Goal: Task Accomplishment & Management: Manage account settings

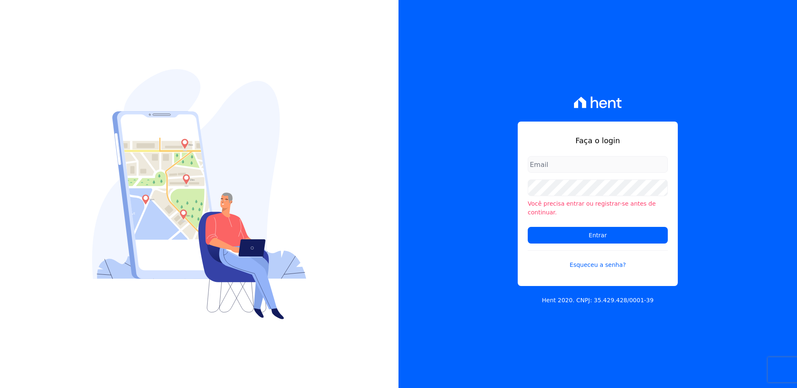
click at [548, 165] on input "email" at bounding box center [597, 164] width 140 height 17
type input "monica.kurose@e-arke.com"
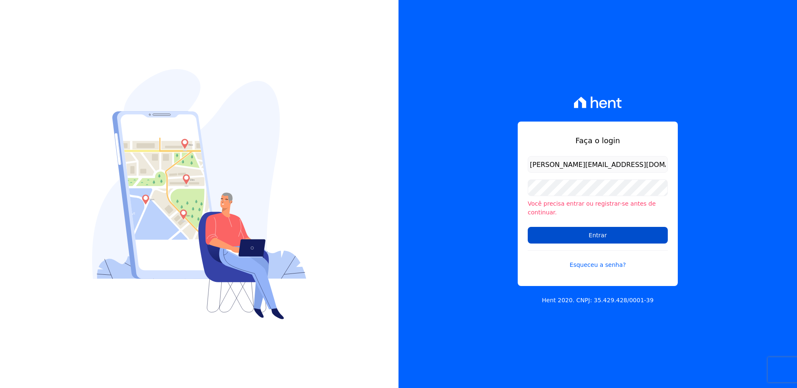
click at [563, 232] on input "Entrar" at bounding box center [597, 235] width 140 height 17
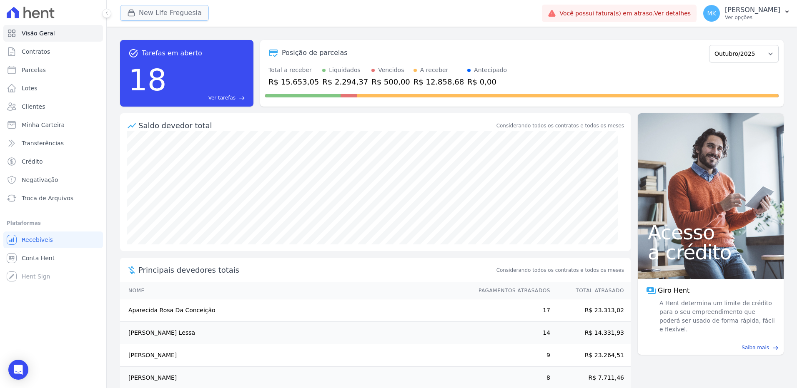
click at [167, 13] on button "New Life Freguesia" at bounding box center [164, 13] width 89 height 16
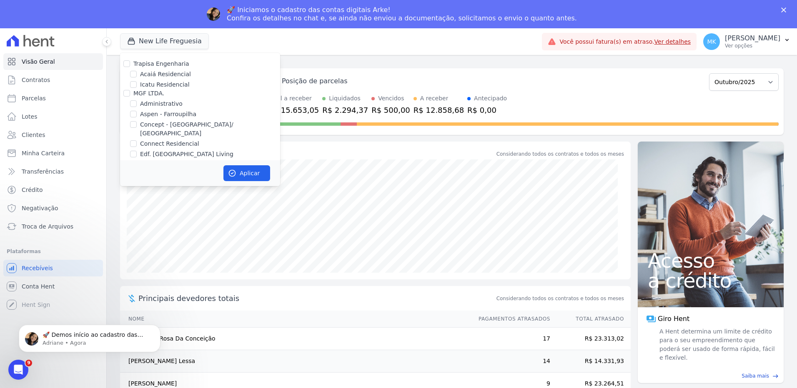
scroll to position [3259, 0]
click at [137, 191] on div "New Life Freguesia" at bounding box center [200, 195] width 160 height 9
click at [132, 192] on input "New Life Freguesia" at bounding box center [133, 195] width 7 height 7
checkbox input "false"
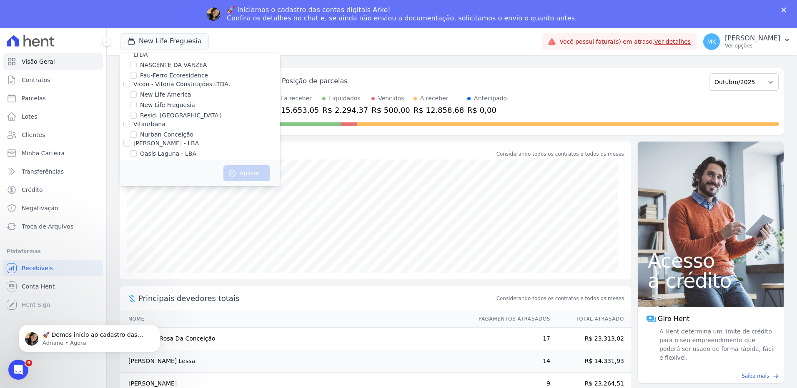
scroll to position [3731, 0]
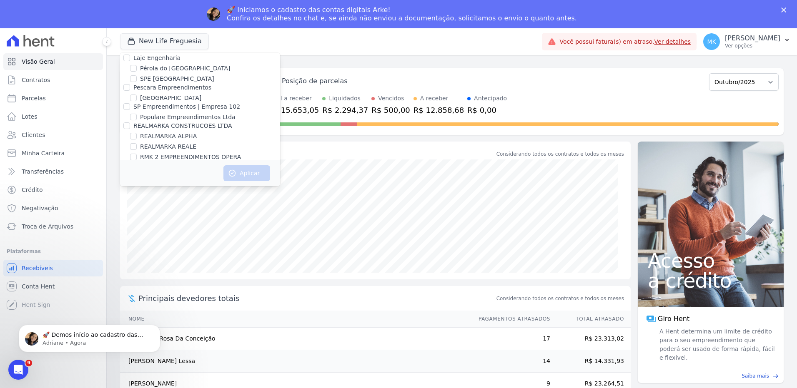
click at [127, 182] on input "Reserva Vale dos Ipes Empreendimento" at bounding box center [126, 185] width 7 height 7
checkbox input "true"
click at [238, 171] on button "Aplicar" at bounding box center [246, 173] width 47 height 16
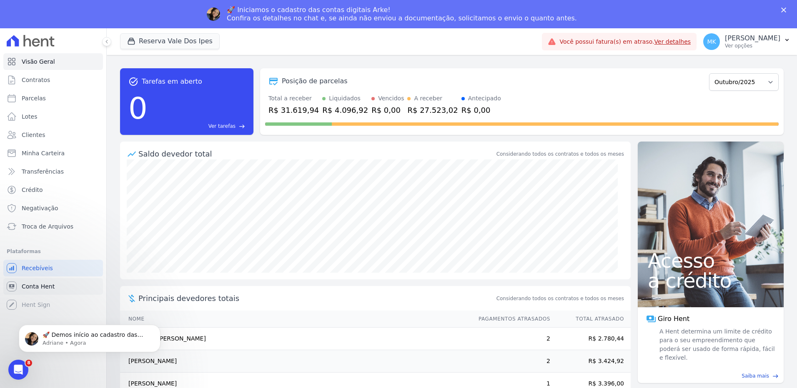
scroll to position [0, 0]
click at [158, 40] on button "Reserva Vale Dos Ipes" at bounding box center [170, 41] width 100 height 16
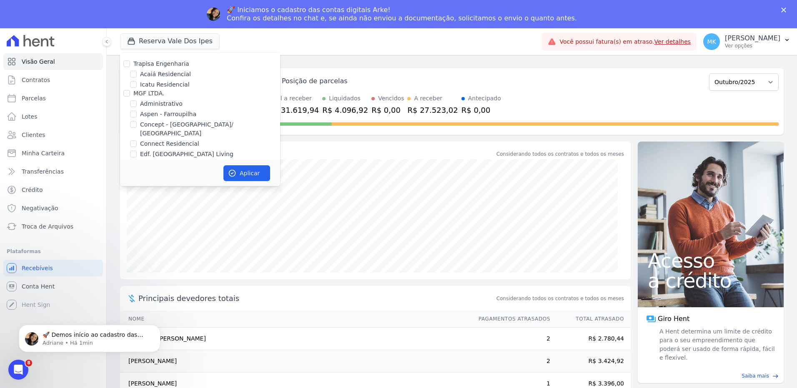
scroll to position [3731, 0]
click at [127, 182] on input "Reserva Vale dos Ipes Empreendimento" at bounding box center [126, 185] width 7 height 7
checkbox input "false"
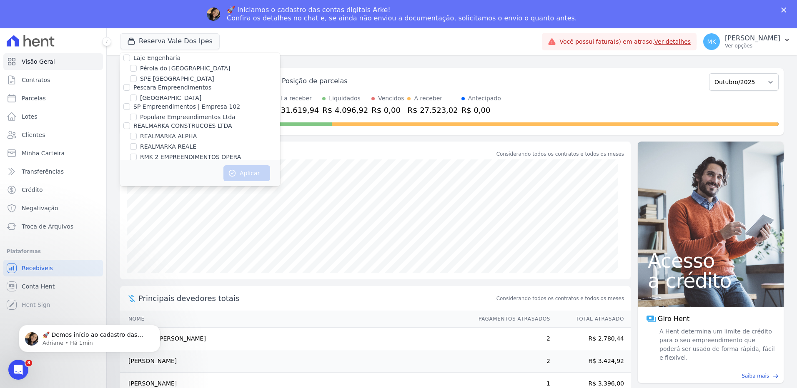
scroll to position [2335, 0]
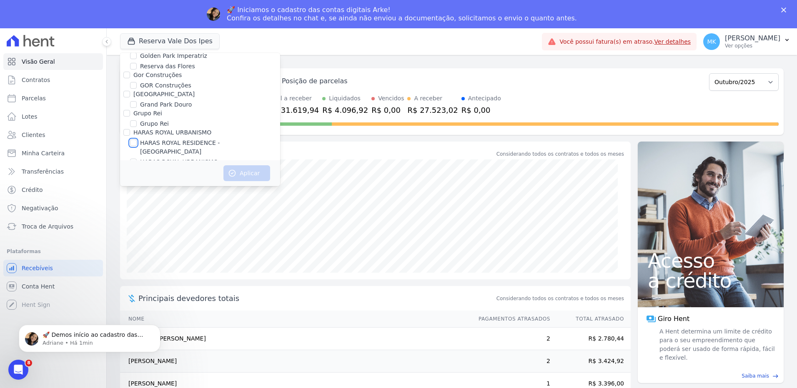
click at [134, 140] on input "HARAS ROYAL RESIDENCE - [GEOGRAPHIC_DATA]" at bounding box center [133, 143] width 7 height 7
checkbox input "true"
click at [242, 170] on button "Aplicar" at bounding box center [246, 173] width 47 height 16
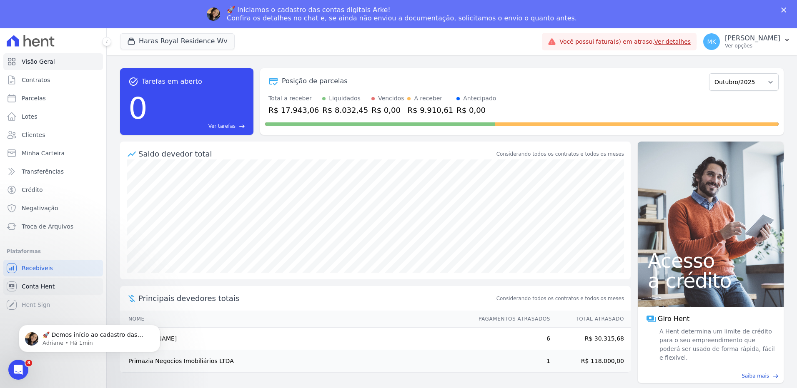
scroll to position [0, 0]
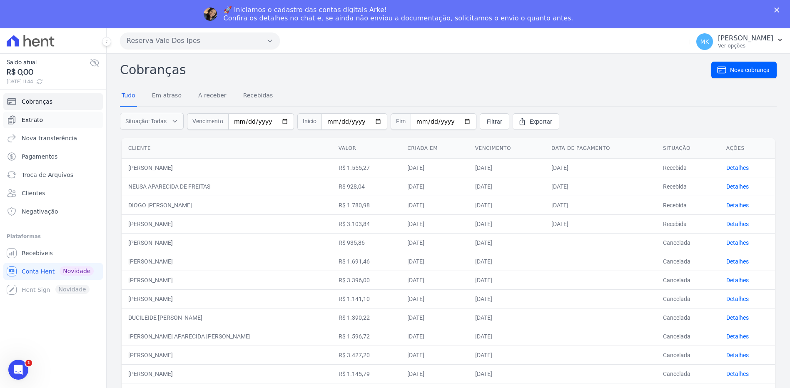
drag, startPoint x: 45, startPoint y: 89, endPoint x: 31, endPoint y: 115, distance: 29.7
